Goal: Register for event/course

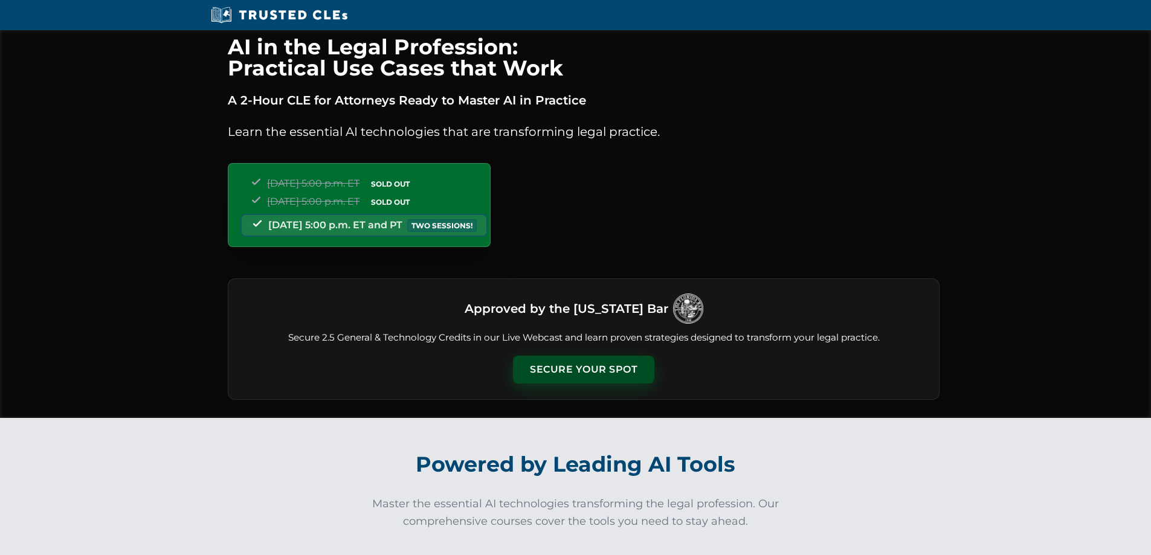
click at [602, 358] on button "Secure Your Spot" at bounding box center [583, 370] width 141 height 28
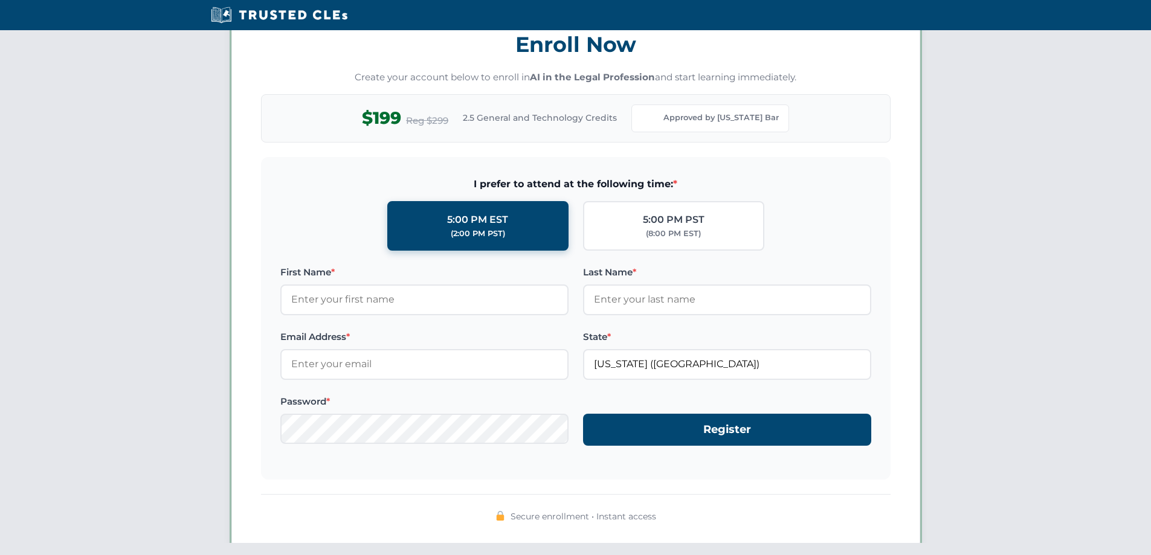
scroll to position [1048, 0]
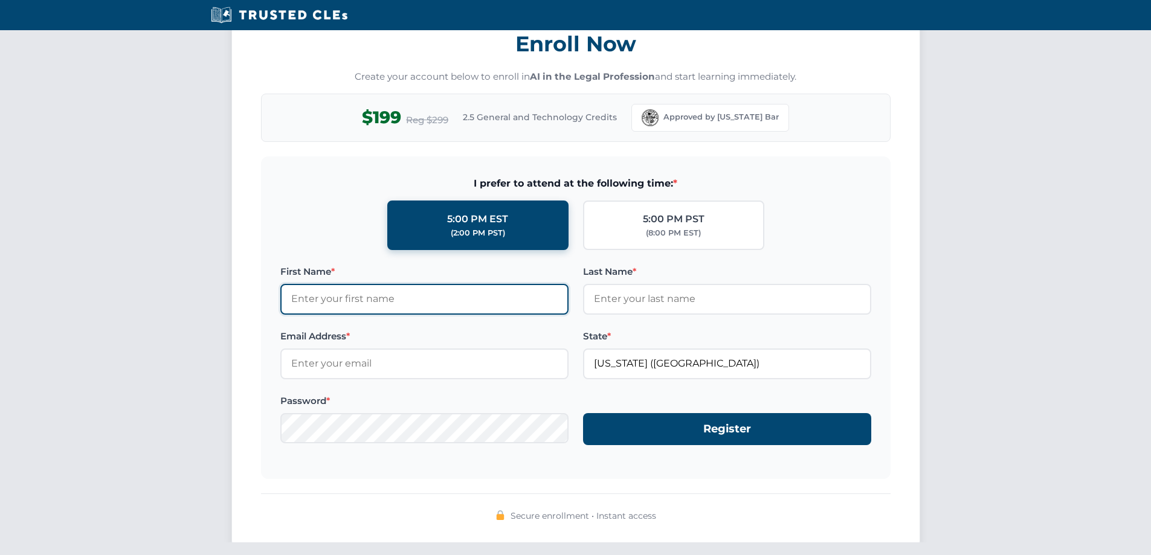
click at [434, 295] on input "First Name *" at bounding box center [424, 299] width 288 height 30
type input "Brian"
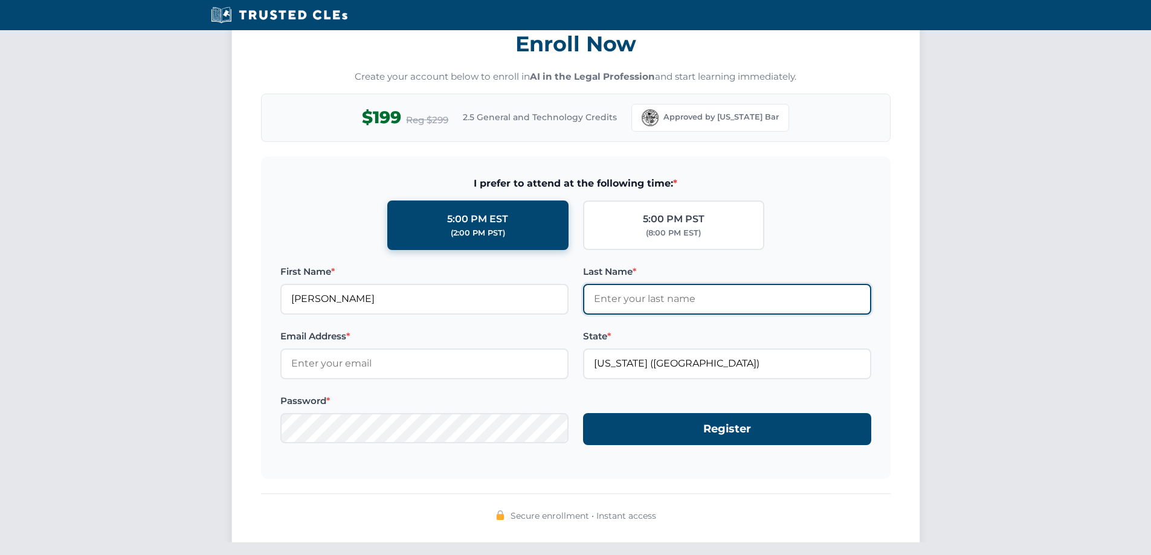
click at [640, 302] on input "Last Name *" at bounding box center [727, 299] width 288 height 30
type input "Hersh"
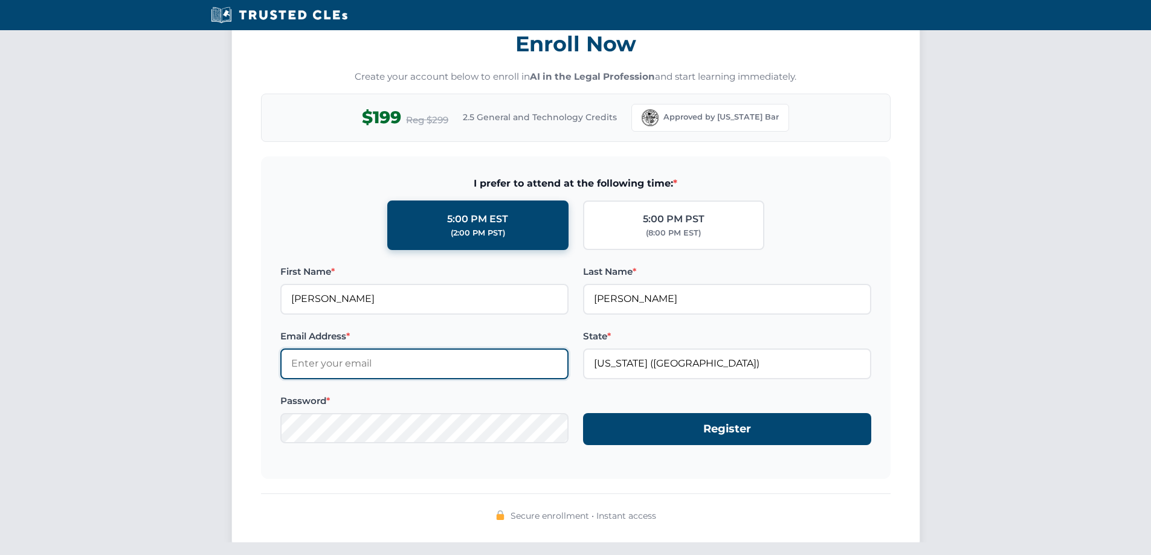
click at [448, 367] on input "Email Address *" at bounding box center [424, 364] width 288 height 30
type input "bhershlaw@att.net"
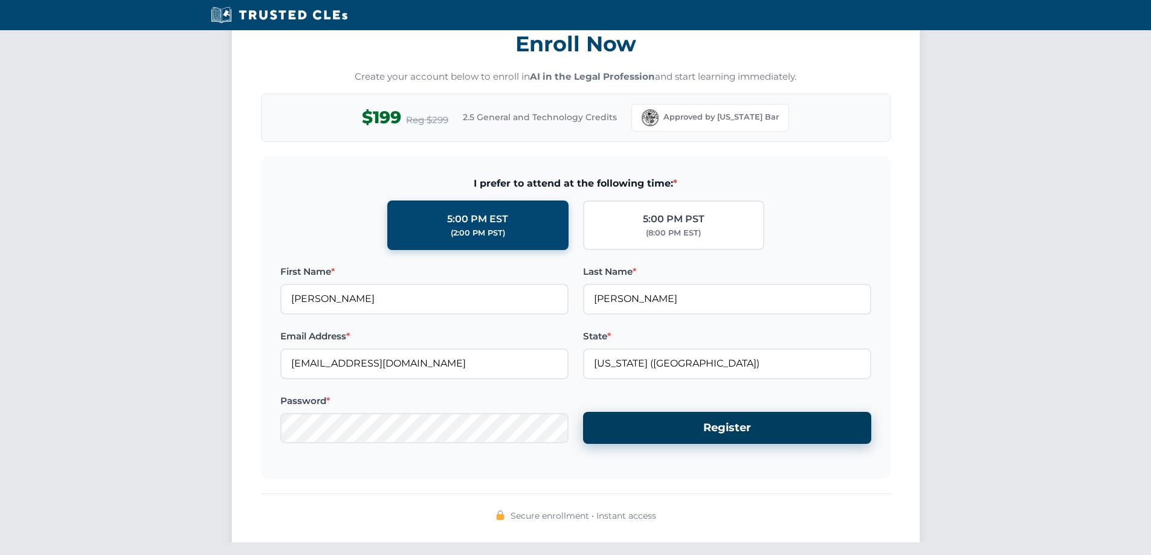
click at [647, 437] on button "Register" at bounding box center [727, 428] width 288 height 32
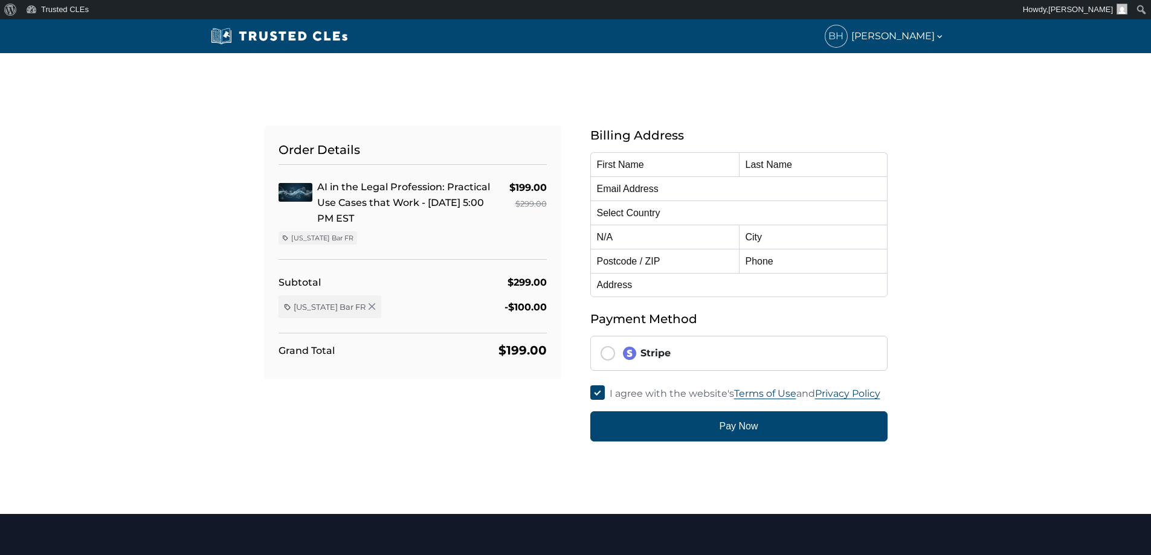
type input "[PERSON_NAME]"
type input "Hersh"
type input "bhershlaw@att.net"
select select "United States"
radio input "true"
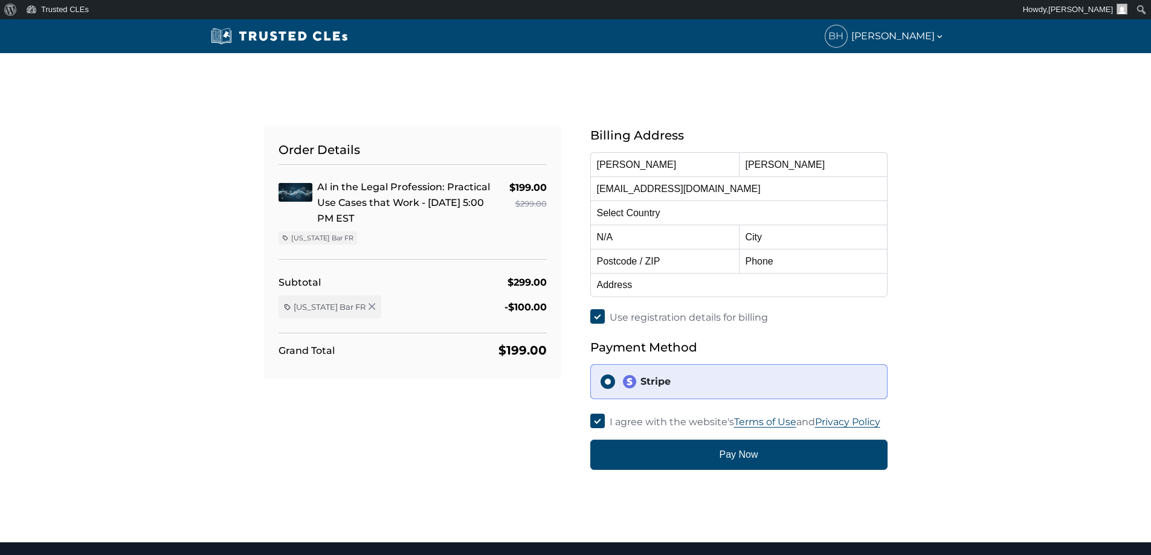
select select "Florida"
click at [678, 234] on select "Alabama Alaska American Samoa Arizona Arkansas Baker Island California Colorado…" at bounding box center [664, 237] width 149 height 24
click at [831, 240] on input "text" at bounding box center [813, 237] width 149 height 24
type input "Miami"
click at [799, 268] on input "text" at bounding box center [813, 261] width 149 height 24
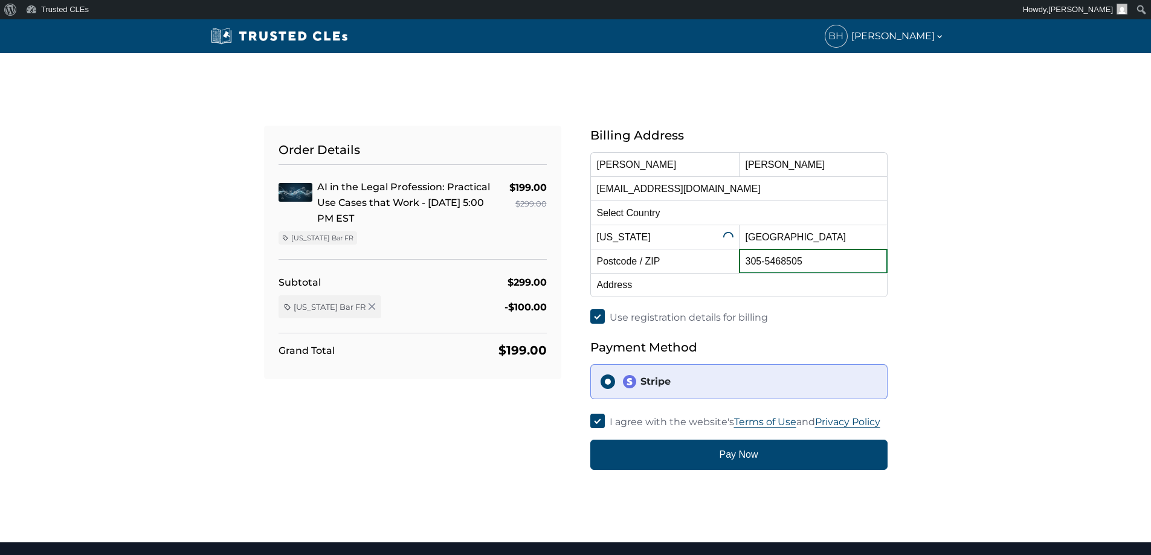
click at [781, 263] on input "305-5468505" at bounding box center [813, 261] width 149 height 24
type input "305-546-8505"
click at [743, 288] on input "text" at bounding box center [738, 285] width 297 height 24
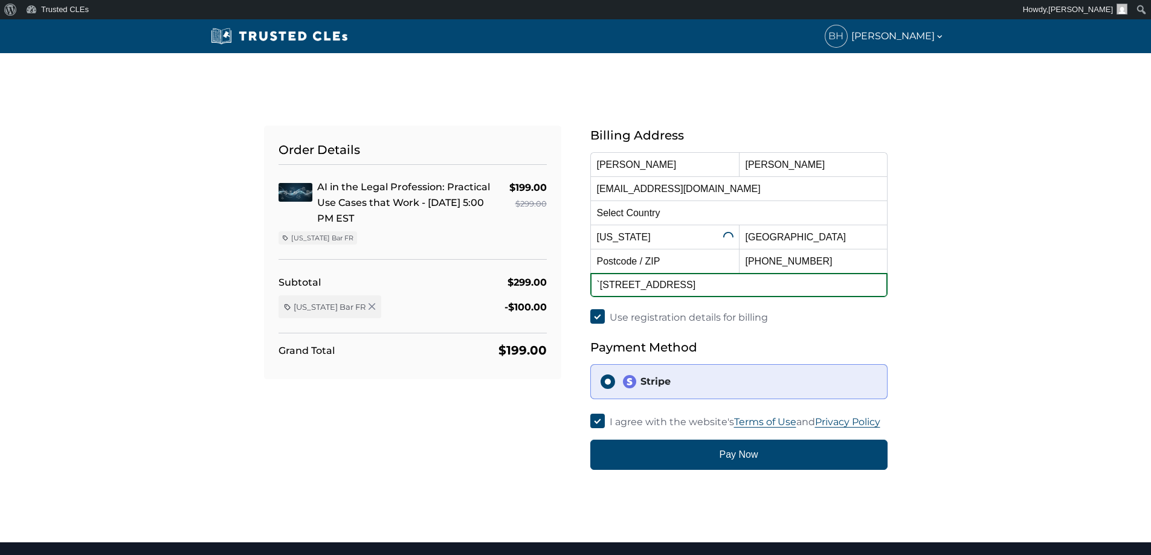
click at [599, 288] on input "`541 BRICKELL AVE" at bounding box center [738, 285] width 297 height 24
click at [746, 287] on input "1541 BRICKELL AVE" at bounding box center [738, 285] width 297 height 24
type input "1541 BRICKELL AVE C-1407"
click at [705, 256] on input "text" at bounding box center [664, 261] width 149 height 24
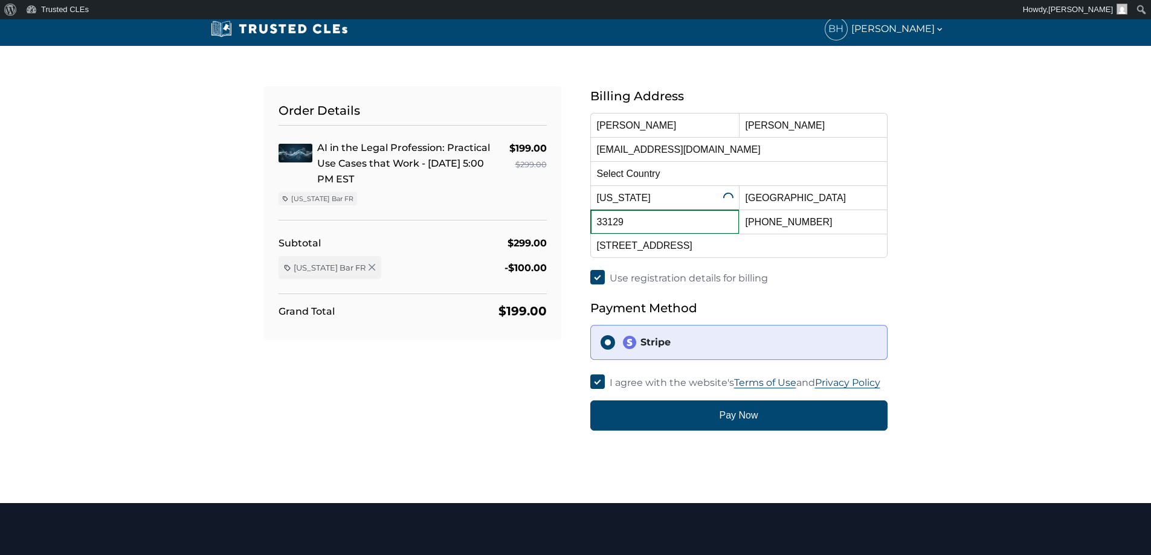
scroll to position [60, 0]
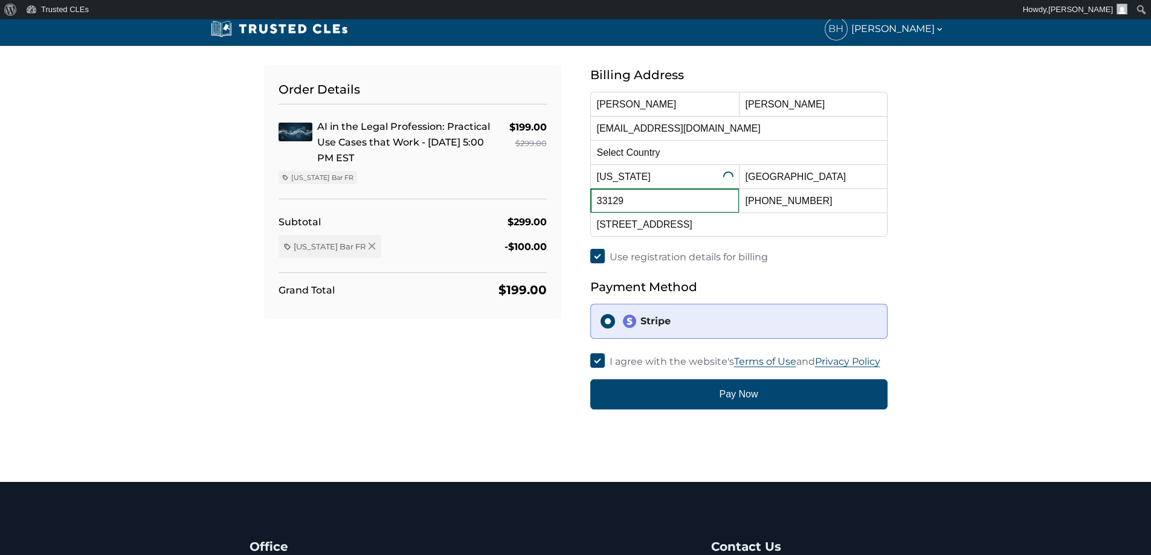
type input "33129"
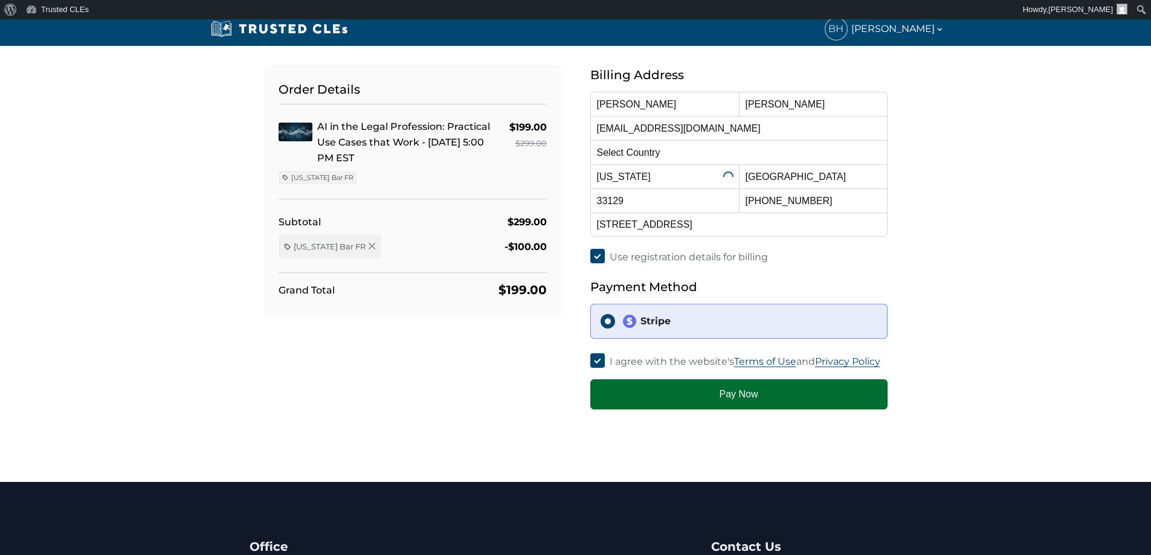
click at [687, 385] on button "Pay Now" at bounding box center [738, 394] width 297 height 30
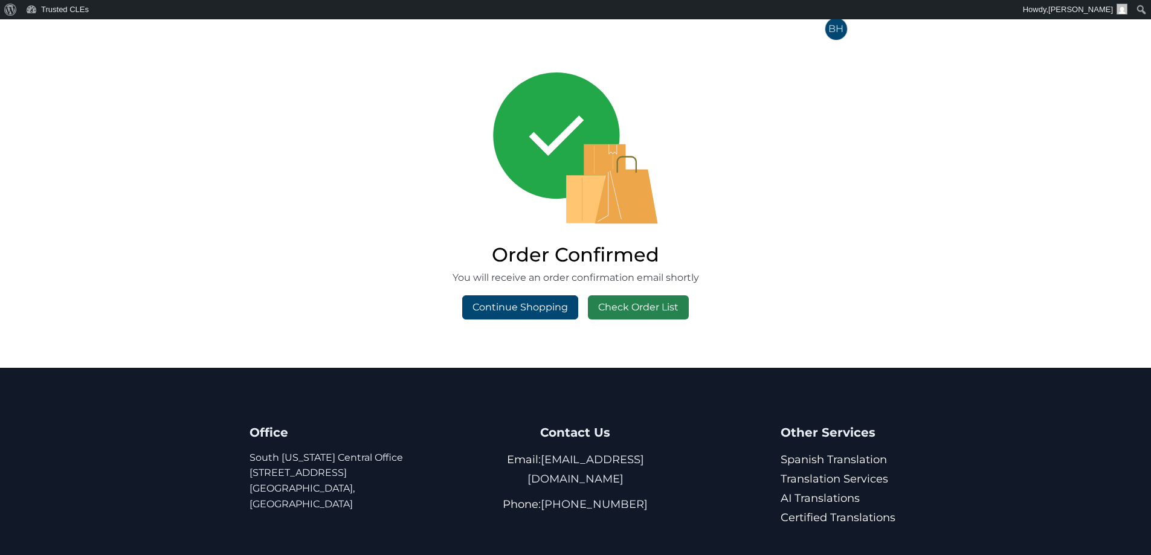
click at [634, 303] on link "Check Order List" at bounding box center [638, 307] width 101 height 24
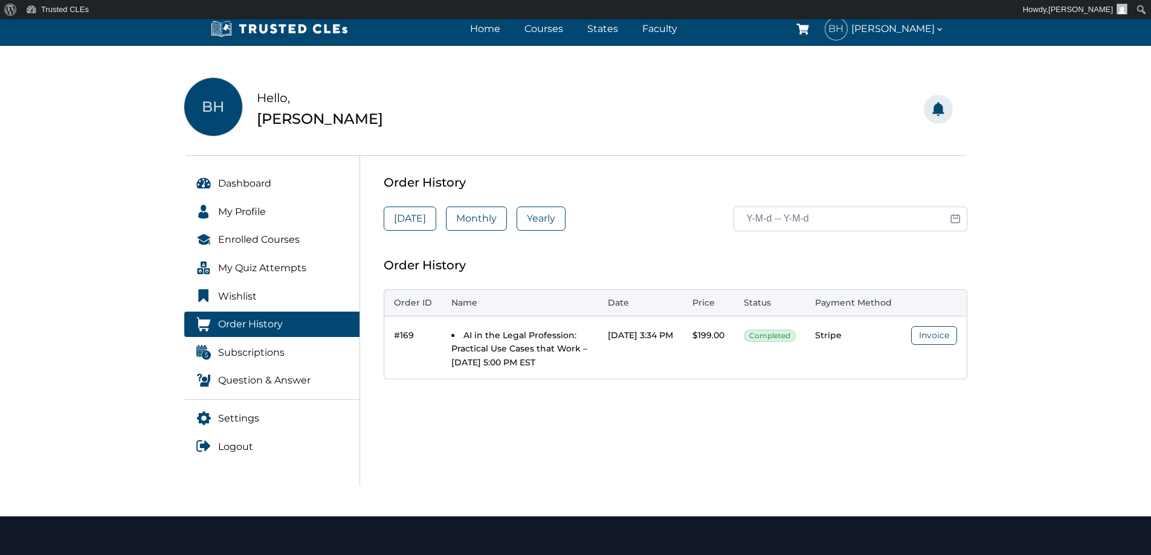
scroll to position [60, 0]
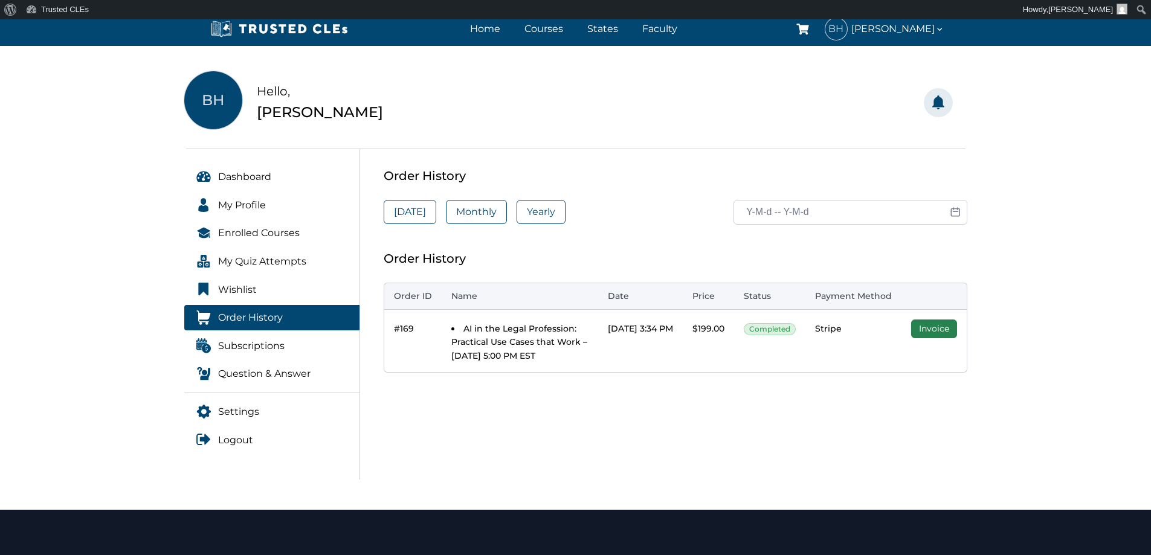
click at [923, 328] on link "Invoice" at bounding box center [934, 329] width 46 height 19
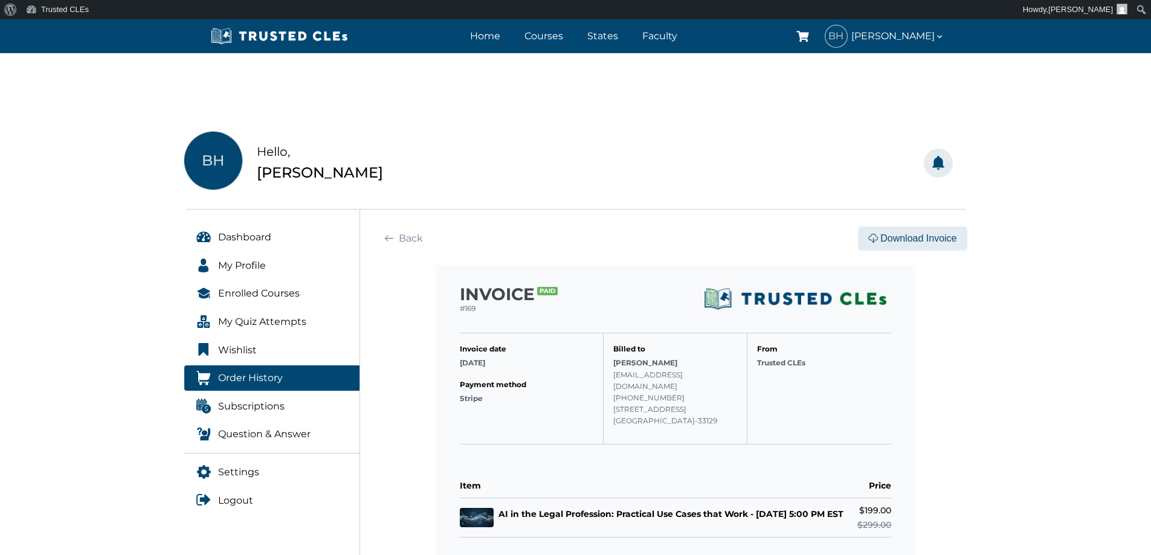
scroll to position [181, 0]
